Goal: Information Seeking & Learning: Learn about a topic

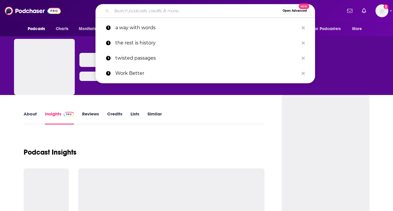
click at [130, 9] on input "Search podcasts, credits, & more..." at bounding box center [196, 10] width 169 height 9
type input "GARAGE TO STADIUMS"
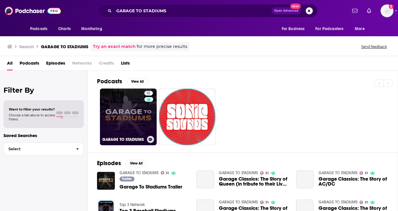
click at [118, 109] on link "31 GARAGE TO STADIUMS" at bounding box center [128, 116] width 57 height 57
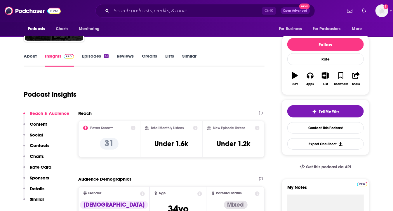
scroll to position [58, 0]
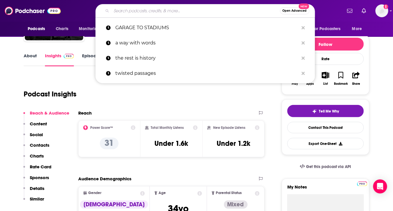
click at [160, 11] on input "Search podcasts, credits, & more..." at bounding box center [196, 10] width 169 height 9
paste input "[PERSON_NAME] SHOW"
type input "[PERSON_NAME] SHOW"
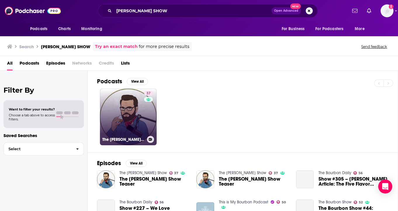
click at [131, 117] on link "37 The [PERSON_NAME] Show" at bounding box center [128, 116] width 57 height 57
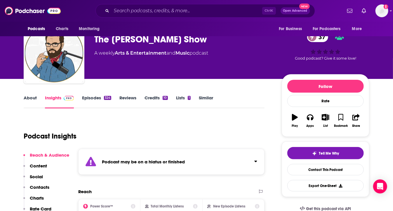
scroll to position [58, 0]
